Goal: Information Seeking & Learning: Learn about a topic

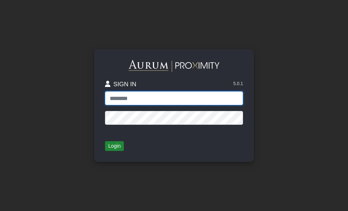
type input "*****"
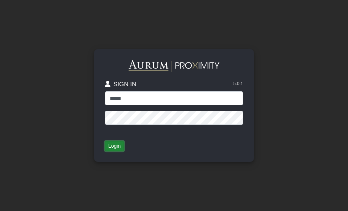
click at [118, 147] on button "Login" at bounding box center [114, 146] width 19 height 10
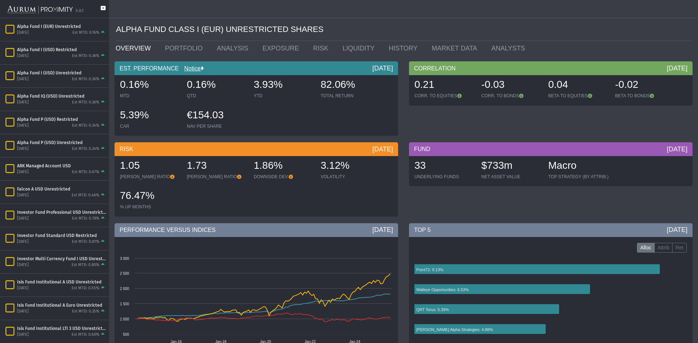
click at [106, 9] on div "5.0.1" at bounding box center [54, 9] width 109 height 18
click at [103, 9] on icon at bounding box center [103, 12] width 5 height 12
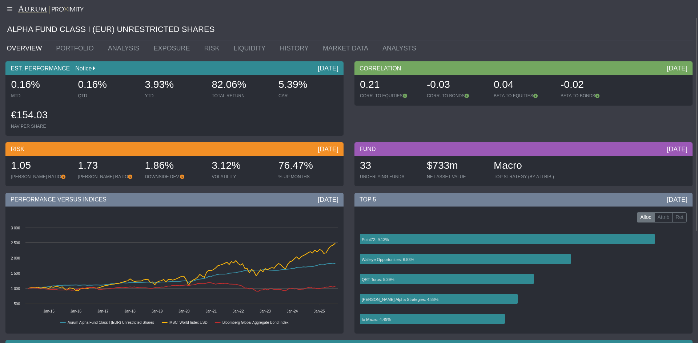
click at [9, 13] on div at bounding box center [349, 9] width 698 height 18
click at [9, 10] on icon at bounding box center [9, 9] width 18 height 6
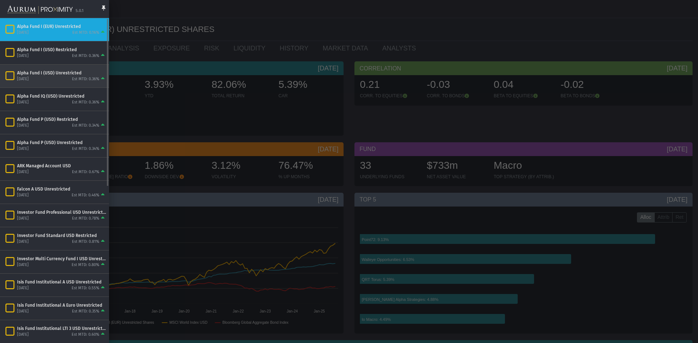
click at [52, 83] on div "Alpha Fund I (USD) Unrestricted [DATE] Est MTD: 0.36%" at bounding box center [54, 76] width 109 height 23
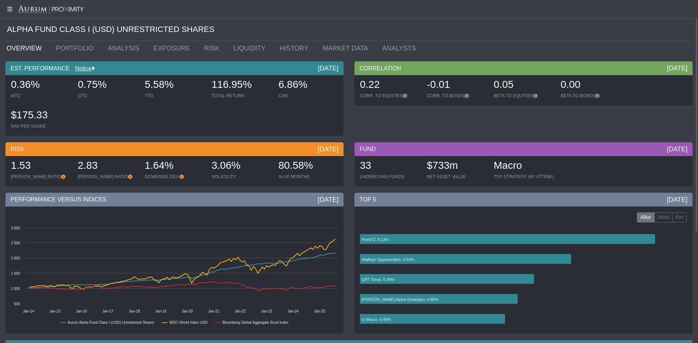
drag, startPoint x: 311, startPoint y: 70, endPoint x: 341, endPoint y: 70, distance: 29.4
click at [341, 70] on div "EST. PERFORMANCE Notice [DATE]" at bounding box center [174, 68] width 338 height 14
drag, startPoint x: 43, startPoint y: 86, endPoint x: 11, endPoint y: 86, distance: 31.3
click at [11, 86] on div "0.36%" at bounding box center [41, 85] width 60 height 15
drag, startPoint x: 172, startPoint y: 85, endPoint x: 133, endPoint y: 85, distance: 38.9
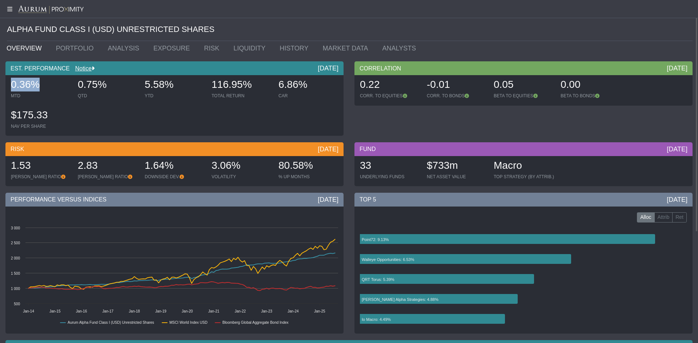
click at [133, 85] on div "0.36% MTD 0.75% QTD 5.58% YTD 116.95% TOTAL RETURN 6.86% CAR $175.33 NAV PER SH…" at bounding box center [174, 105] width 334 height 61
click at [145, 83] on div "5.58%" at bounding box center [175, 85] width 60 height 15
drag, startPoint x: 170, startPoint y: 85, endPoint x: 142, endPoint y: 84, distance: 28.4
click at [142, 84] on div "5.58% YTD" at bounding box center [174, 89] width 65 height 26
drag, startPoint x: 315, startPoint y: 84, endPoint x: 275, endPoint y: 82, distance: 40.0
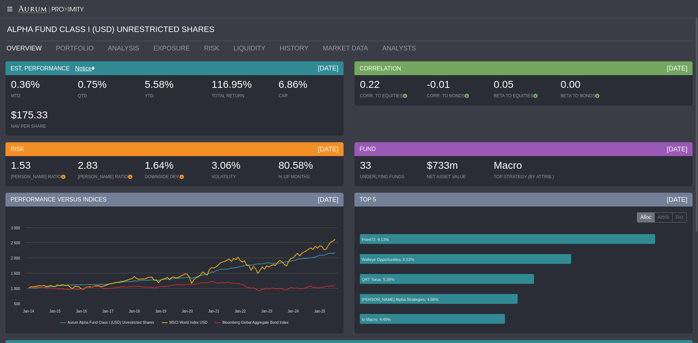
click at [275, 82] on div "6.86% CAR" at bounding box center [307, 89] width 65 height 26
drag, startPoint x: 388, startPoint y: 79, endPoint x: 355, endPoint y: 88, distance: 34.2
click at [348, 88] on div "0.22 CORR. TO EQUITIES -0.01 CORR. TO BONDS 0.05 BETA TO EQUITIES 0.00 BETA TO …" at bounding box center [523, 90] width 338 height 30
drag, startPoint x: 522, startPoint y: 85, endPoint x: 495, endPoint y: 87, distance: 27.3
click at [348, 87] on div "0.05" at bounding box center [524, 85] width 60 height 15
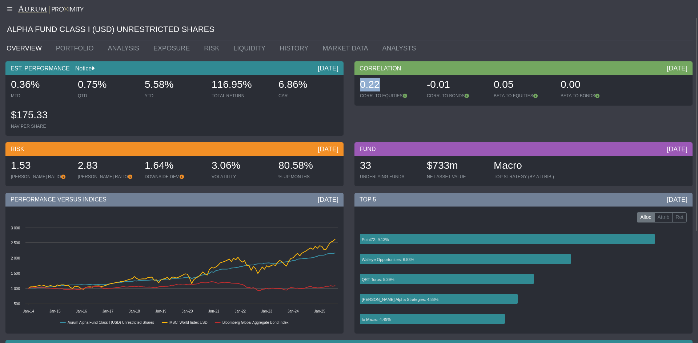
drag, startPoint x: 452, startPoint y: 85, endPoint x: 430, endPoint y: 85, distance: 21.8
click at [348, 85] on div "-0.01" at bounding box center [457, 85] width 60 height 15
click at [348, 85] on div "0.00" at bounding box center [590, 85] width 60 height 15
drag, startPoint x: 245, startPoint y: 166, endPoint x: 210, endPoint y: 165, distance: 34.5
click at [210, 165] on div "3.06% VOLATILITY" at bounding box center [241, 170] width 65 height 26
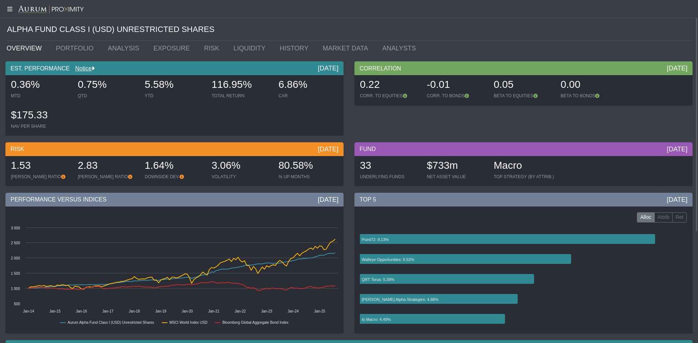
drag, startPoint x: 311, startPoint y: 82, endPoint x: 279, endPoint y: 83, distance: 32.0
click at [279, 83] on div "6.86%" at bounding box center [308, 85] width 60 height 15
click at [307, 86] on div "6.86%" at bounding box center [308, 85] width 60 height 15
drag, startPoint x: 309, startPoint y: 87, endPoint x: 280, endPoint y: 89, distance: 29.1
click at [280, 89] on div "6.86%" at bounding box center [308, 85] width 60 height 15
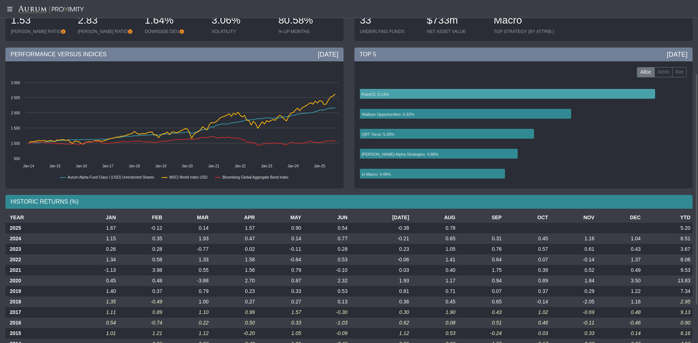
scroll to position [109, 0]
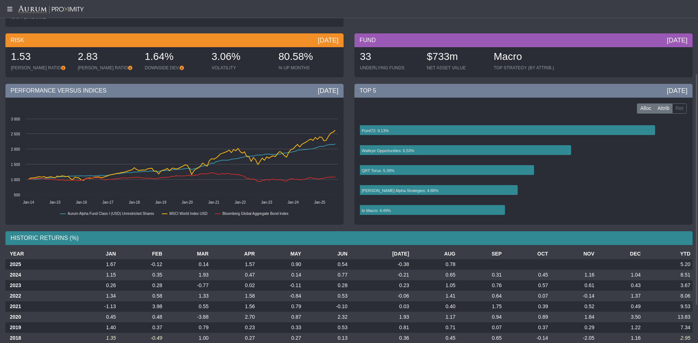
click at [348, 111] on label "Attrib" at bounding box center [663, 109] width 19 height 10
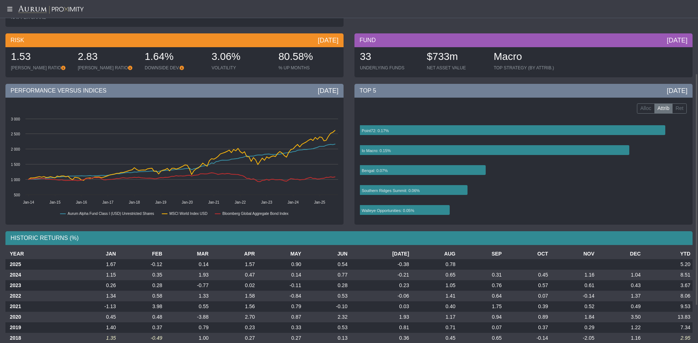
drag, startPoint x: 652, startPoint y: 88, endPoint x: 692, endPoint y: 88, distance: 40.7
click at [348, 88] on div "TOP [DATE] Alloc Attrib Ret Created with Highcharts 11.4.8 Point72: 0.17% Io Ma…" at bounding box center [523, 156] width 349 height 145
click at [348, 153] on icon at bounding box center [494, 150] width 269 height 10
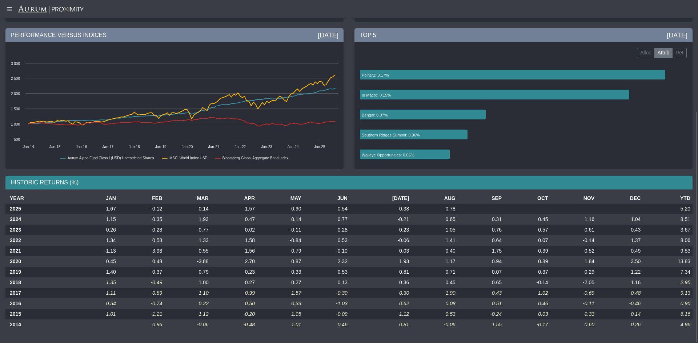
scroll to position [0, 0]
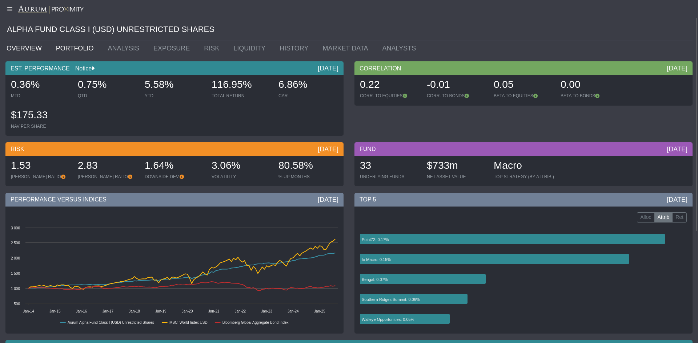
click at [68, 49] on link "PORTFOLIO" at bounding box center [77, 48] width 52 height 15
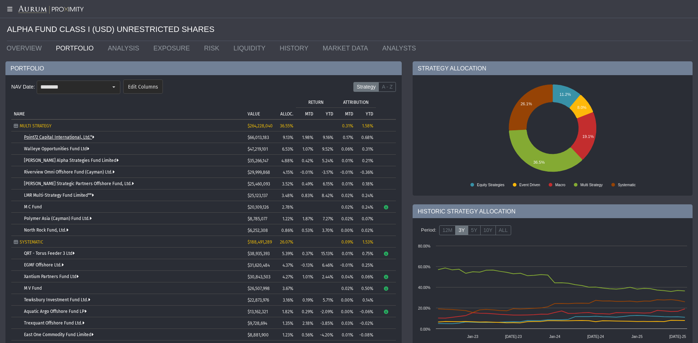
click at [76, 136] on link "Point72 Capital International, Ltd.*" at bounding box center [59, 137] width 70 height 5
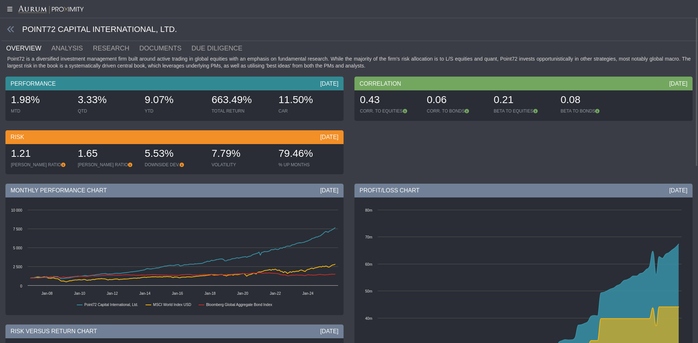
drag, startPoint x: 313, startPoint y: 84, endPoint x: 335, endPoint y: 81, distance: 22.7
click at [335, 81] on div "PERFORMANCE [DATE]" at bounding box center [174, 84] width 338 height 14
click at [331, 84] on div "[DATE]" at bounding box center [329, 84] width 18 height 8
drag, startPoint x: 37, startPoint y: 98, endPoint x: 9, endPoint y: 99, distance: 28.7
click at [9, 99] on div "1.98% MTD" at bounding box center [40, 104] width 65 height 26
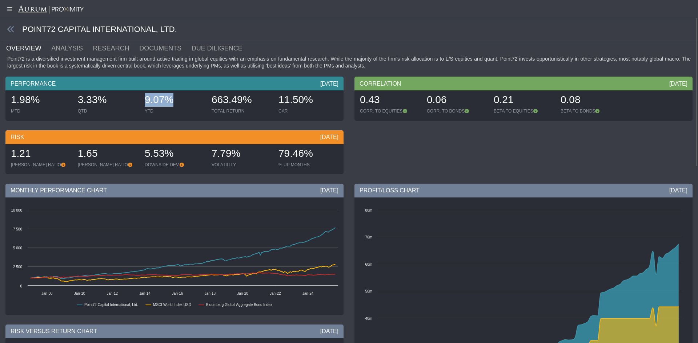
drag, startPoint x: 184, startPoint y: 103, endPoint x: 144, endPoint y: 104, distance: 40.4
click at [144, 104] on div "9.07% YTD" at bounding box center [174, 104] width 65 height 26
click at [94, 48] on link "RESEARCH" at bounding box center [115, 48] width 47 height 15
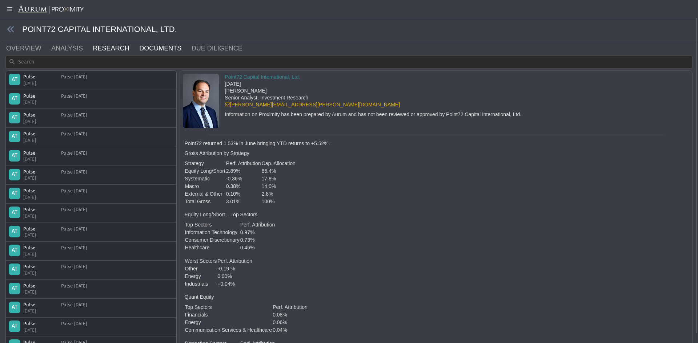
click at [151, 47] on link "DOCUMENTS" at bounding box center [164, 48] width 52 height 15
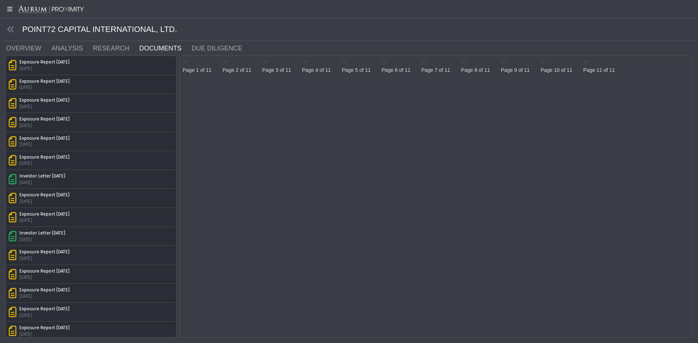
click at [189, 65] on img at bounding box center [186, 63] width 6 height 6
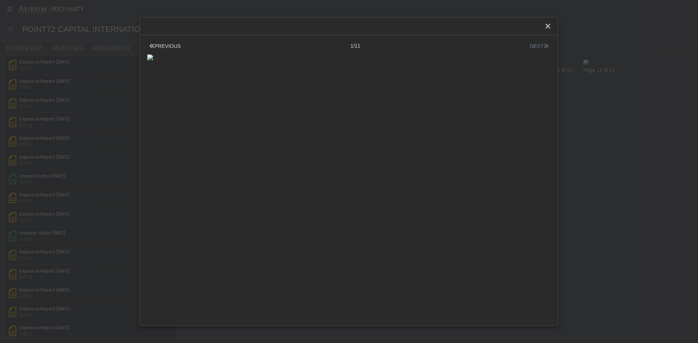
click at [348, 44] on button "NEXT" at bounding box center [539, 47] width 23 height 8
click at [348, 43] on button "NEXT" at bounding box center [539, 47] width 23 height 8
click at [348, 22] on div "Close" at bounding box center [547, 26] width 12 height 12
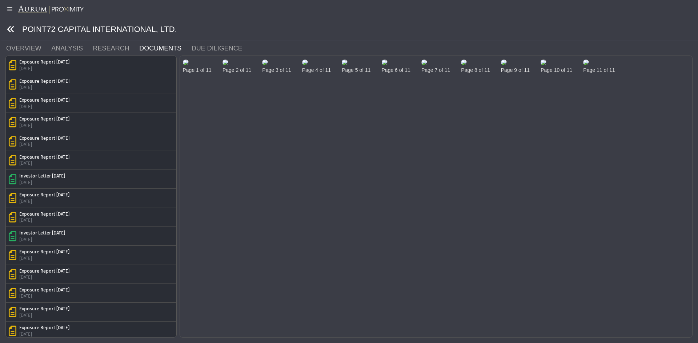
click at [11, 29] on icon at bounding box center [11, 29] width 8 height 8
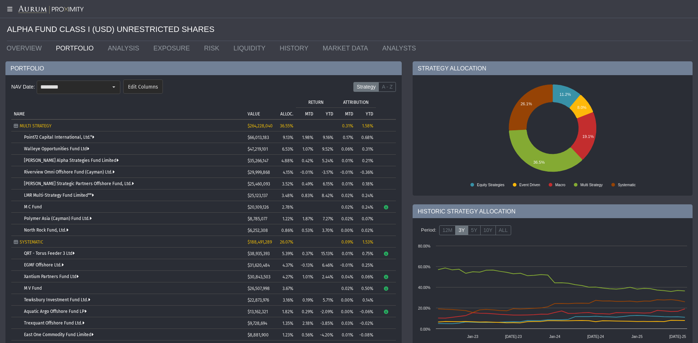
drag, startPoint x: 49, startPoint y: 204, endPoint x: 94, endPoint y: 201, distance: 45.6
click at [94, 201] on td "M C Fund" at bounding box center [128, 207] width 234 height 12
drag, startPoint x: 335, startPoint y: 207, endPoint x: 243, endPoint y: 190, distance: 93.5
click at [297, 201] on tr "M C Fund $20,109,126 2.78% 0.02% 0.24%" at bounding box center [203, 207] width 384 height 12
drag, startPoint x: 44, startPoint y: 207, endPoint x: 17, endPoint y: 206, distance: 26.2
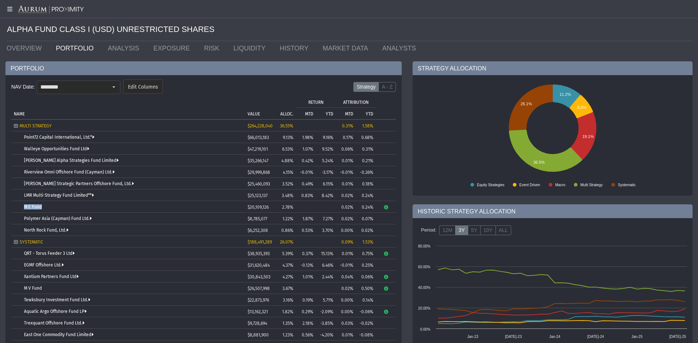
click at [17, 206] on td "M C Fund" at bounding box center [128, 207] width 234 height 12
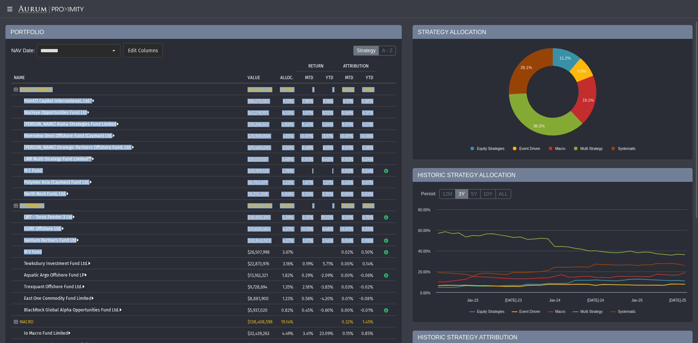
drag, startPoint x: 50, startPoint y: 253, endPoint x: 11, endPoint y: 254, distance: 38.9
click at [11, 210] on div "NAV Date: ******** Edit Columns Strategy A - Z Tree list with 38 rows and 10 co…" at bounding box center [203, 297] width 396 height 516
click at [39, 210] on td "M V Fund" at bounding box center [128, 252] width 234 height 12
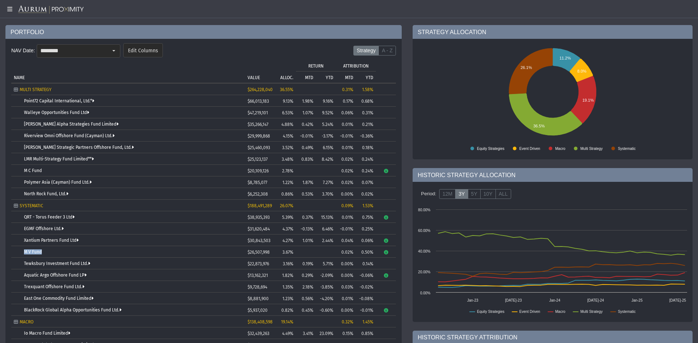
drag, startPoint x: 47, startPoint y: 251, endPoint x: 22, endPoint y: 254, distance: 25.5
click at [22, 210] on td "M V Fund" at bounding box center [128, 252] width 234 height 12
click at [100, 134] on link "Riverview Omni Offshore Fund (Cayman) Ltd." at bounding box center [69, 135] width 90 height 5
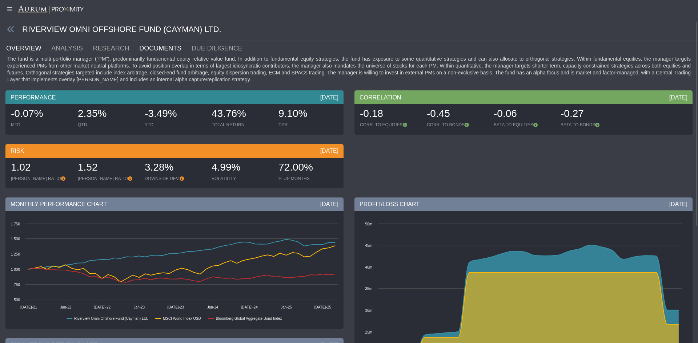
click at [161, 44] on link "DOCUMENTS" at bounding box center [164, 48] width 52 height 15
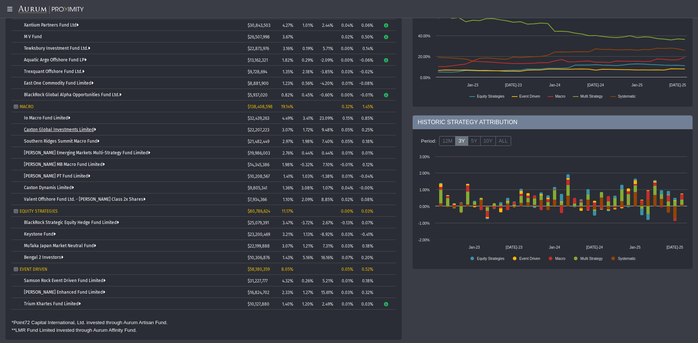
scroll to position [179, 0]
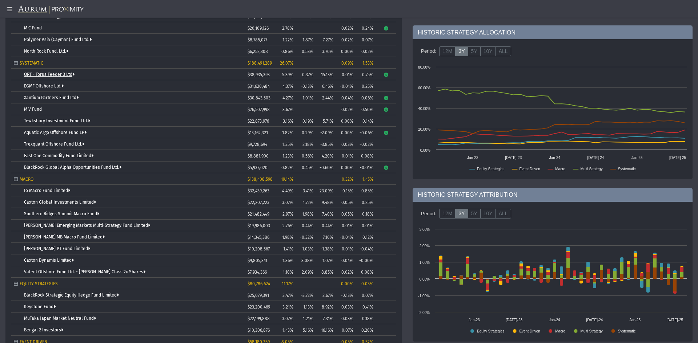
click at [58, 72] on link "QRT - Torus Feeder 3 Ltd" at bounding box center [49, 74] width 51 height 5
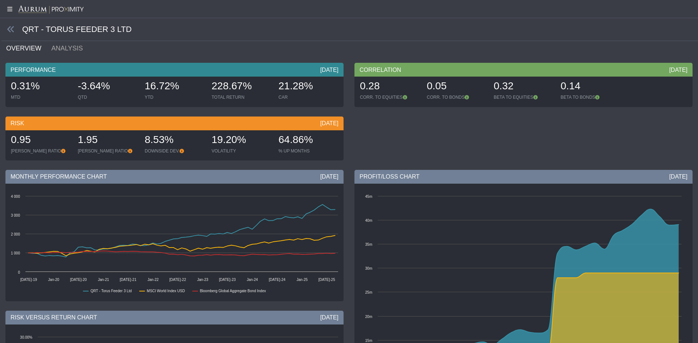
click at [89, 51] on ul "OVERVIEW ANALYSIS" at bounding box center [348, 48] width 687 height 15
click at [12, 30] on icon at bounding box center [11, 29] width 8 height 8
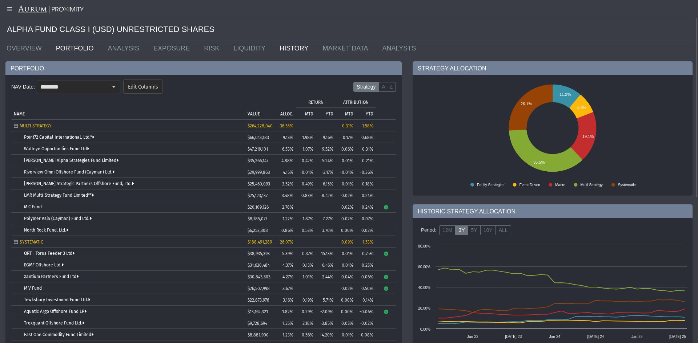
click at [282, 48] on link "HISTORY" at bounding box center [295, 48] width 43 height 15
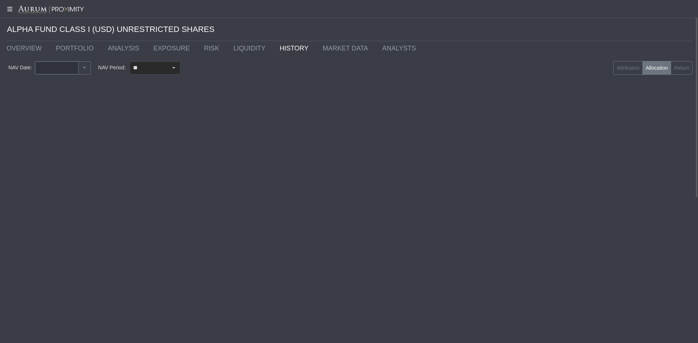
type input "********"
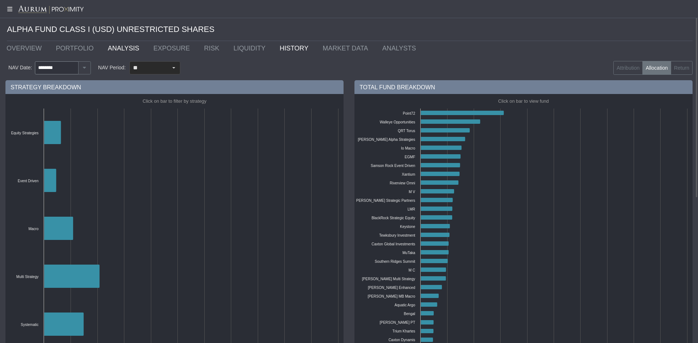
click at [118, 44] on link "ANALYSIS" at bounding box center [125, 48] width 46 height 15
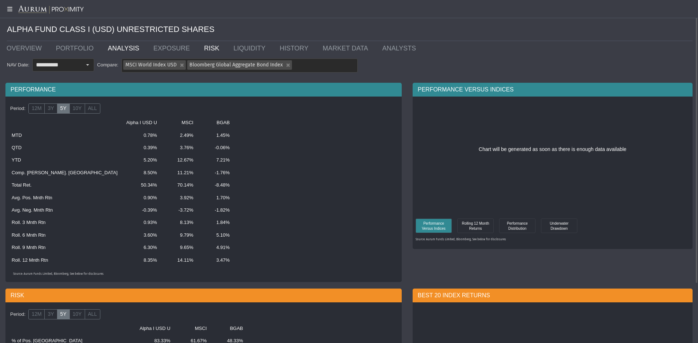
click at [198, 48] on link "RISK" at bounding box center [212, 48] width 29 height 15
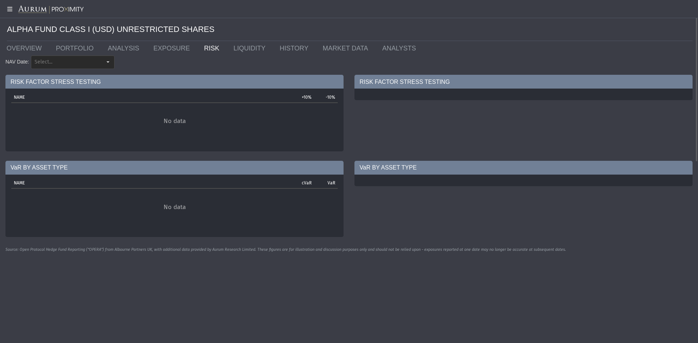
type input "********"
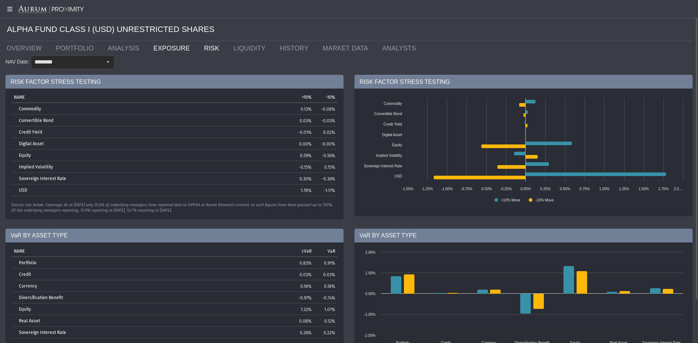
click at [162, 43] on link "EXPOSURE" at bounding box center [173, 48] width 51 height 15
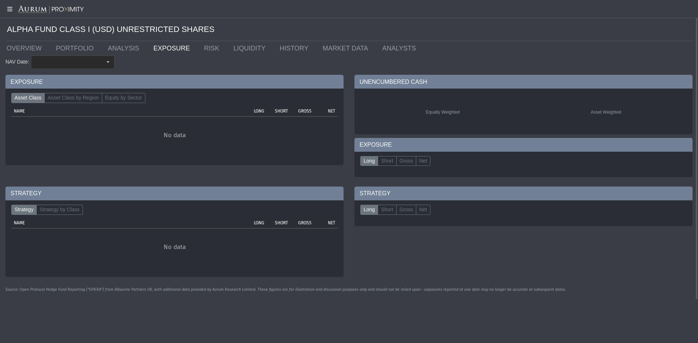
type input "********"
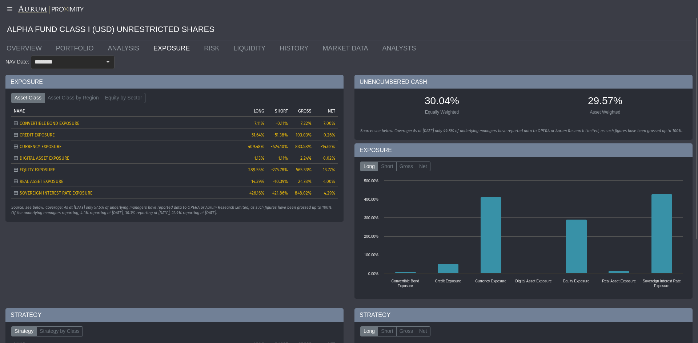
click at [112, 210] on div "Source: see below. Coverage: As at [DATE] only 57.5% of underlying managers hav…" at bounding box center [174, 210] width 326 height 11
click at [101, 210] on div "Source: see below. Coverage: As at [DATE] only 57.5% of underlying managers hav…" at bounding box center [174, 210] width 326 height 11
drag, startPoint x: 133, startPoint y: 215, endPoint x: 183, endPoint y: 215, distance: 49.8
click at [134, 210] on div "Source: see below. Coverage: As at [DATE] only 57.5% of underlying managers hav…" at bounding box center [174, 210] width 326 height 11
click at [213, 210] on div "Asset Class Asset Class by Region Equity by Sector Tree list with 7 rows and 5 …" at bounding box center [174, 155] width 338 height 133
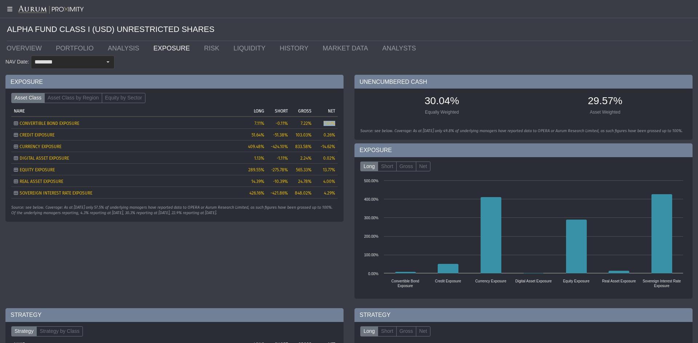
drag, startPoint x: 336, startPoint y: 124, endPoint x: 300, endPoint y: 124, distance: 36.0
click at [319, 124] on td "7.00%" at bounding box center [326, 123] width 24 height 12
click at [66, 134] on div "CREDIT EXPOSURE" at bounding box center [127, 135] width 227 height 5
click at [73, 149] on div "CURRENCY EXPOSURE" at bounding box center [127, 146] width 227 height 5
drag, startPoint x: 302, startPoint y: 172, endPoint x: 293, endPoint y: 171, distance: 8.8
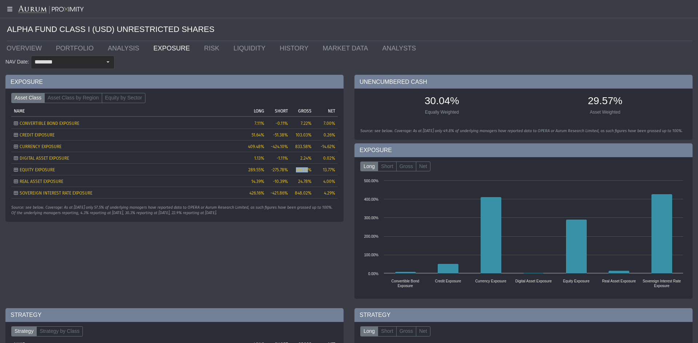
click at [293, 171] on div "565.33%" at bounding box center [302, 170] width 19 height 5
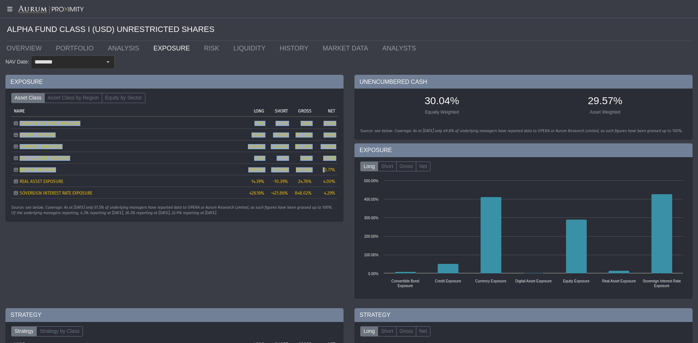
drag, startPoint x: 338, startPoint y: 169, endPoint x: 323, endPoint y: 172, distance: 15.1
click at [323, 172] on div "Asset Class Asset Class by Region Equity by Sector Tree list with 7 rows and 5 …" at bounding box center [174, 155] width 338 height 133
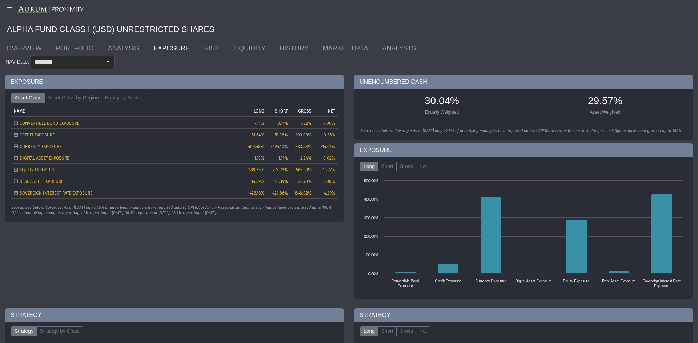
click at [327, 173] on span "13.77%" at bounding box center [329, 170] width 12 height 5
drag, startPoint x: 336, startPoint y: 171, endPoint x: 322, endPoint y: 171, distance: 13.8
click at [322, 171] on td "13.77%" at bounding box center [326, 170] width 24 height 12
drag, startPoint x: 120, startPoint y: 208, endPoint x: 109, endPoint y: 210, distance: 11.5
click at [109, 210] on div "Source: see below. Coverage: As at [DATE] only 57.5% of underlying managers hav…" at bounding box center [174, 210] width 326 height 11
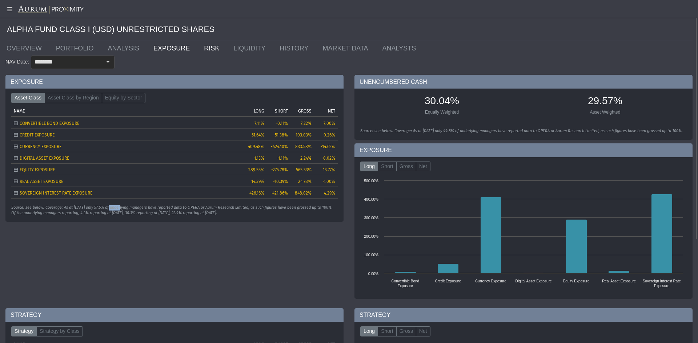
click at [198, 53] on link "RISK" at bounding box center [212, 48] width 29 height 15
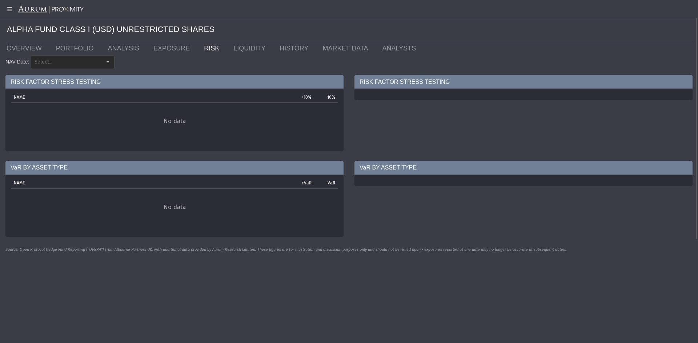
type input "********"
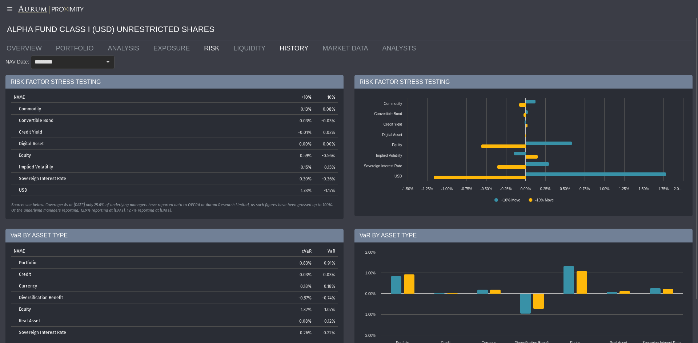
click at [275, 49] on link "HISTORY" at bounding box center [295, 48] width 43 height 15
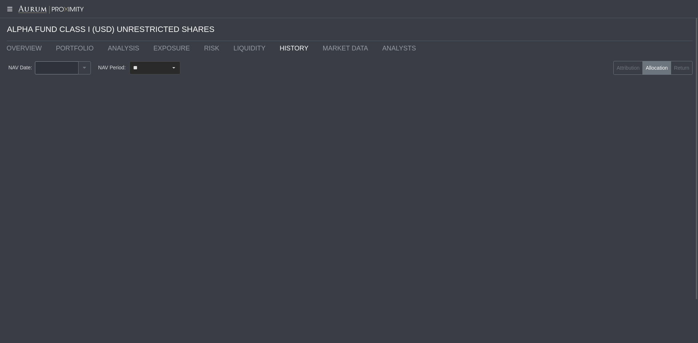
type input "********"
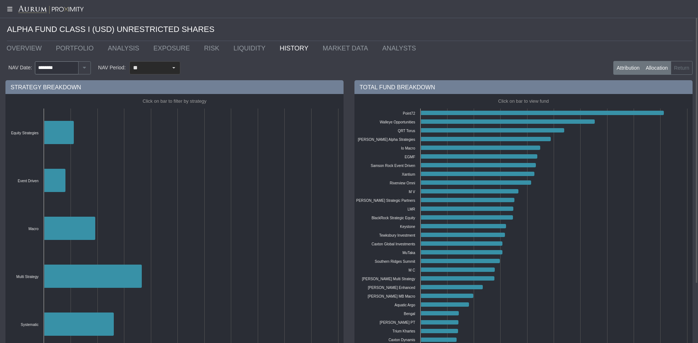
click at [348, 64] on label "Attribution" at bounding box center [627, 68] width 29 height 14
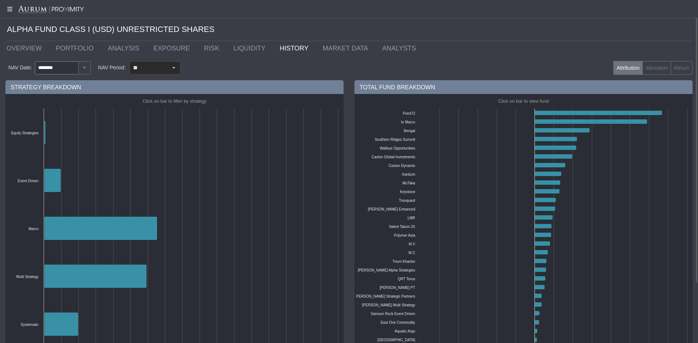
scroll to position [72, 0]
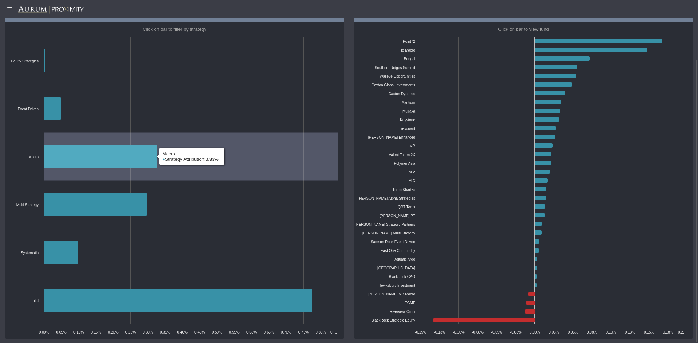
click at [131, 157] on icon at bounding box center [100, 156] width 113 height 23
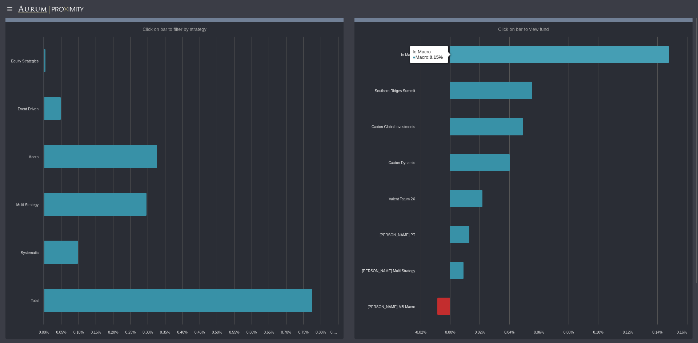
scroll to position [0, 0]
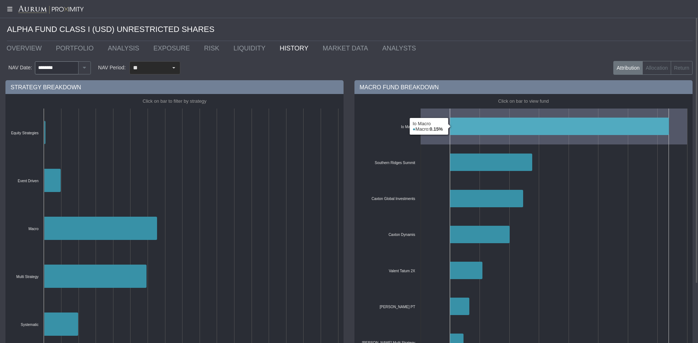
click at [348, 127] on icon at bounding box center [559, 126] width 219 height 17
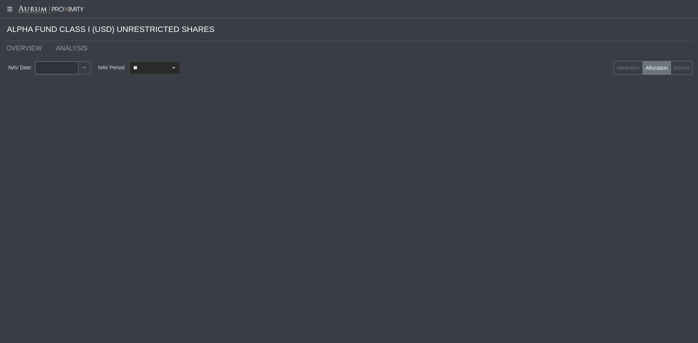
type input "********"
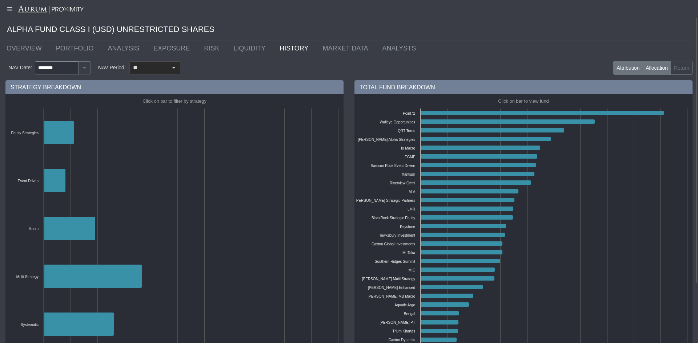
click at [348, 63] on label "Attribution" at bounding box center [627, 68] width 29 height 14
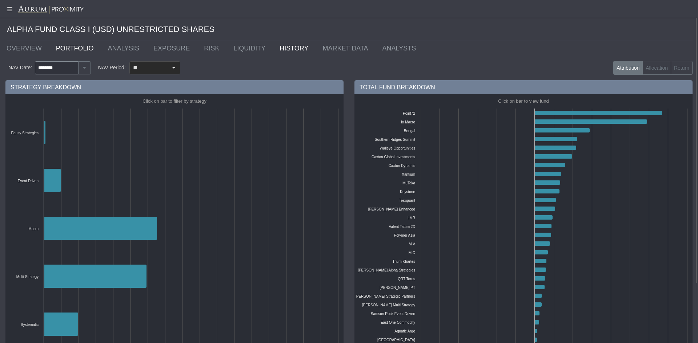
click at [73, 46] on link "PORTFOLIO" at bounding box center [77, 48] width 52 height 15
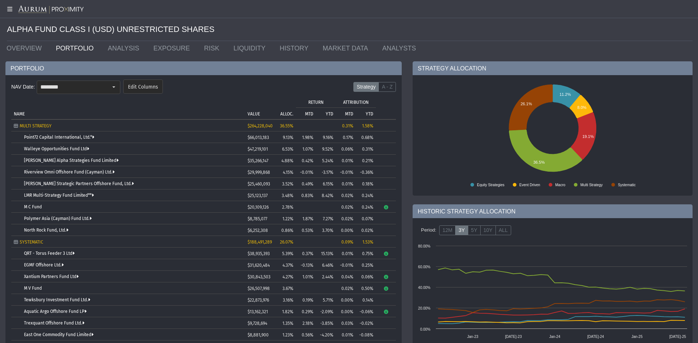
click at [99, 136] on div "Point72 Capital International, Ltd.*" at bounding box center [133, 137] width 218 height 5
click at [348, 23] on div "ALPHA FUND CLASS I (USD) UNRESTRICTED SHARES" at bounding box center [349, 29] width 685 height 23
click at [93, 159] on link "[PERSON_NAME] Alpha Strategies Fund Limited" at bounding box center [71, 160] width 94 height 5
click at [16, 52] on link "OVERVIEW" at bounding box center [25, 48] width 49 height 15
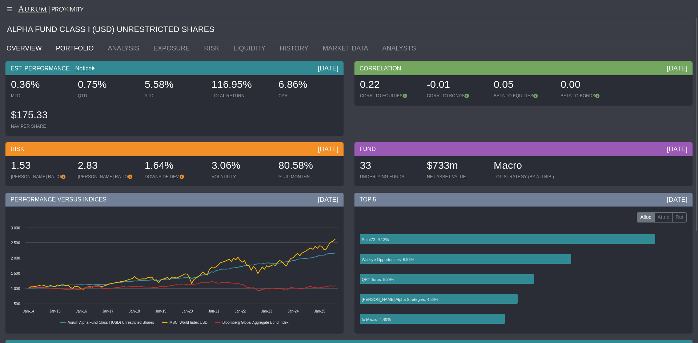
click at [84, 50] on link "PORTFOLIO" at bounding box center [77, 48] width 52 height 15
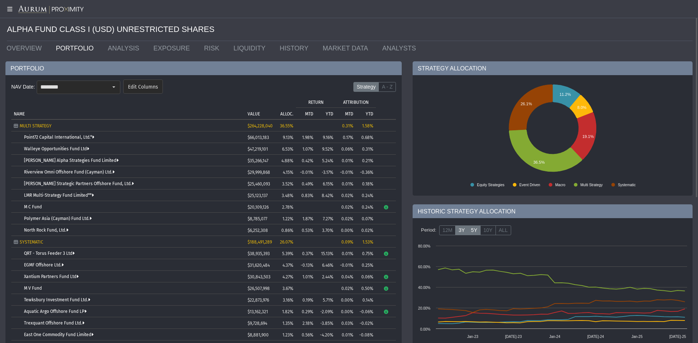
click at [348, 210] on label "5Y" at bounding box center [474, 231] width 13 height 10
